Goal: Information Seeking & Learning: Find specific fact

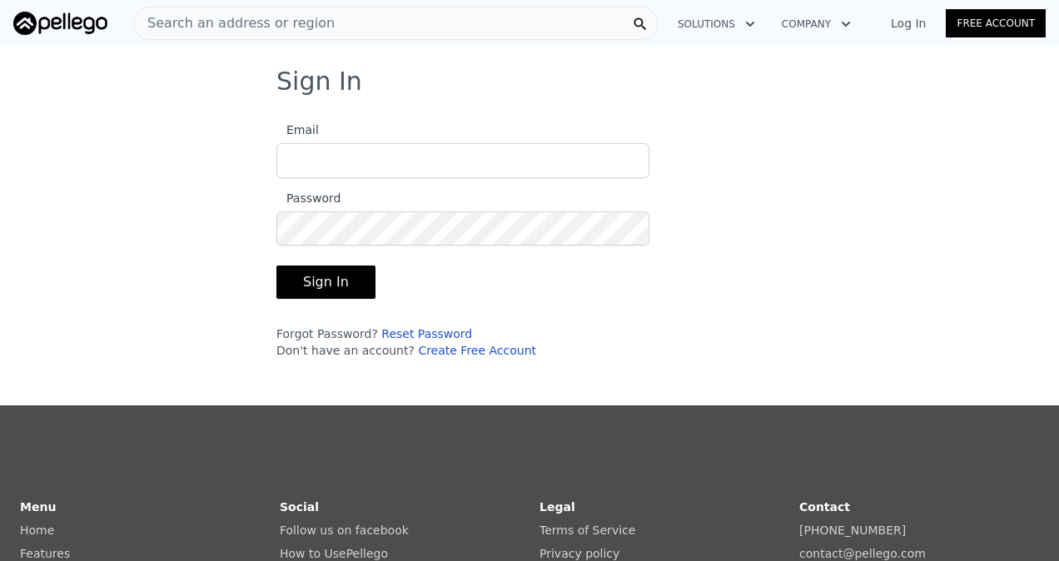
type input "[EMAIL_ADDRESS][DOMAIN_NAME]"
click at [280, 298] on form "Email [EMAIL_ADDRESS][DOMAIN_NAME] Password Sign In Forgot Password? Reset Pass…" at bounding box center [462, 234] width 373 height 249
click at [282, 286] on button "Sign In" at bounding box center [325, 282] width 99 height 33
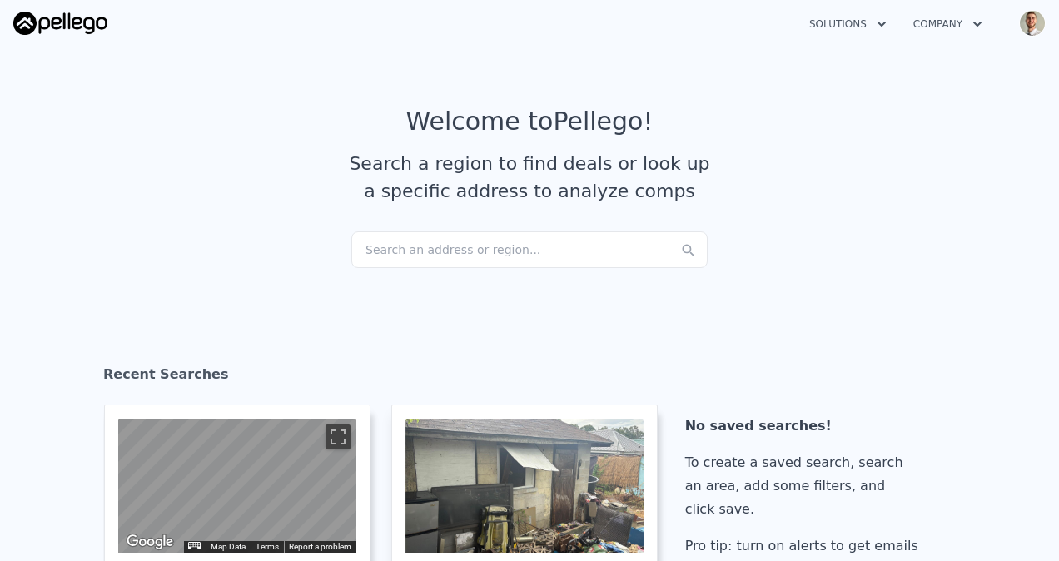
click at [465, 238] on div "Search an address or region..." at bounding box center [529, 249] width 356 height 37
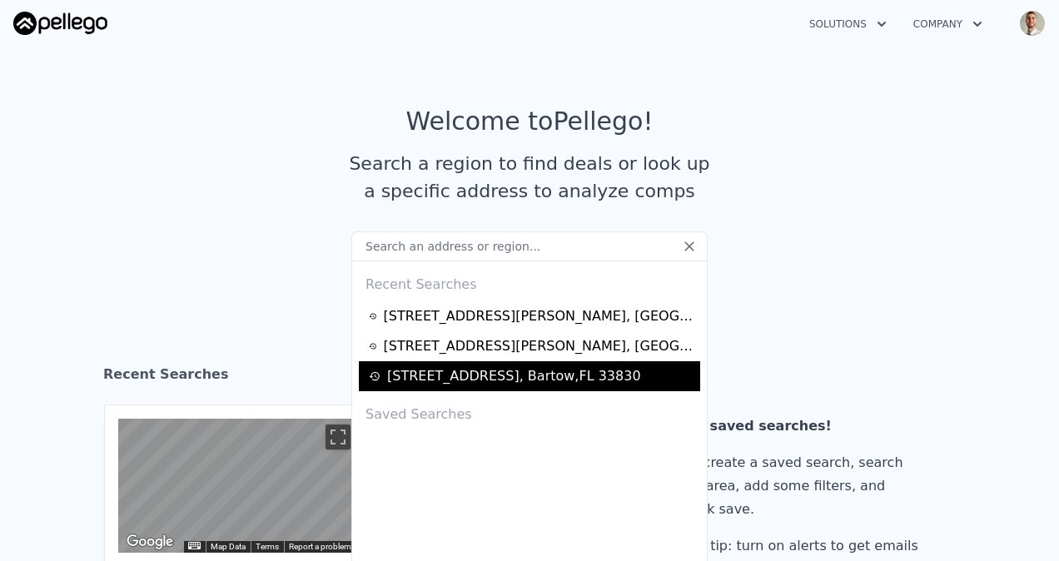
type input "O6335728"
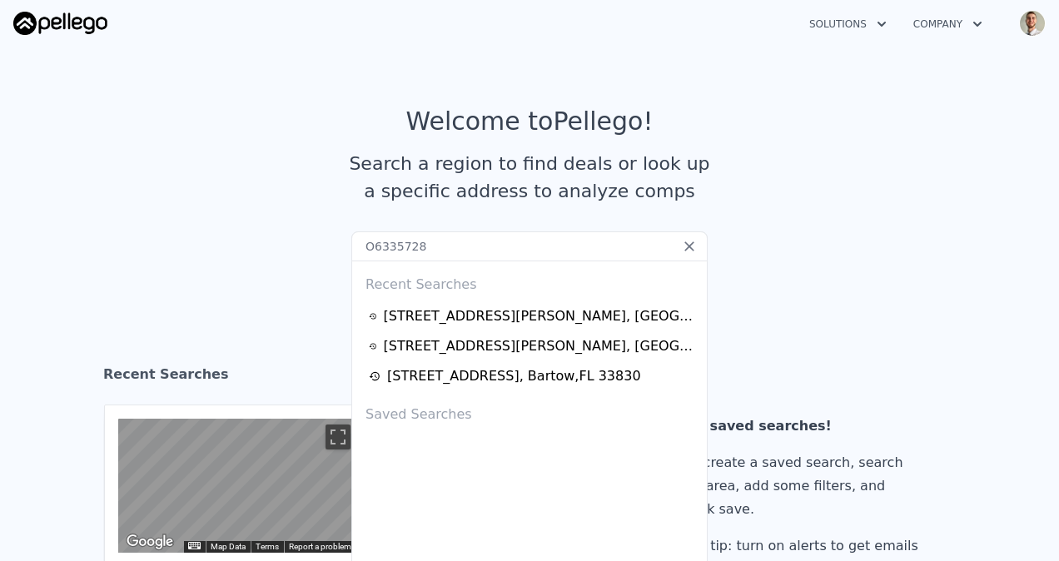
drag, startPoint x: 501, startPoint y: 243, endPoint x: 243, endPoint y: 261, distance: 258.7
click at [243, 261] on section "Welcome to Pellego ! Search a region to find deals or look up a specific addres…" at bounding box center [529, 169] width 1059 height 258
